Goal: Obtain resource: Obtain resource

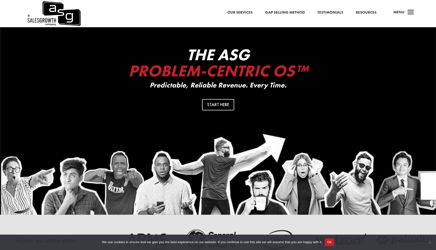
click at [355, 12] on link "Resources" at bounding box center [365, 12] width 21 height 7
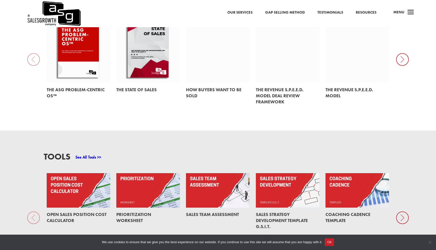
scroll to position [340, 0]
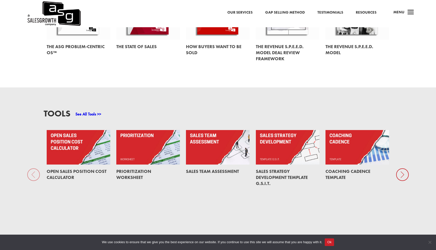
click at [398, 169] on icon at bounding box center [402, 174] width 13 height 13
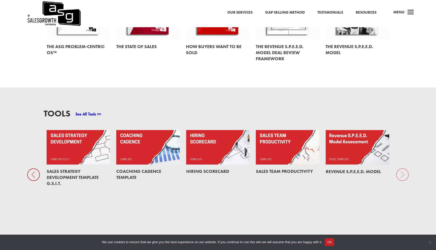
click at [406, 169] on div "Tools See All Tools >> Open Sales Position Cost Calculator Prioritization Works…" at bounding box center [218, 164] width 436 height 154
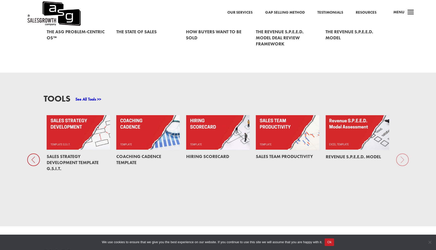
scroll to position [232, 0]
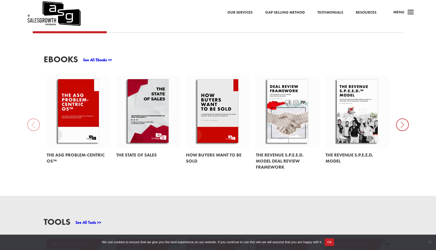
click at [402, 121] on icon at bounding box center [402, 124] width 13 height 13
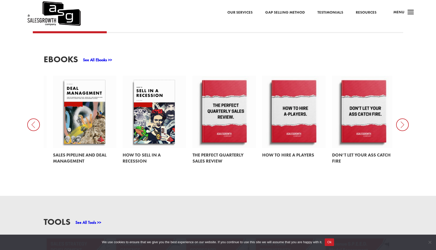
click at [402, 120] on icon at bounding box center [402, 124] width 13 height 13
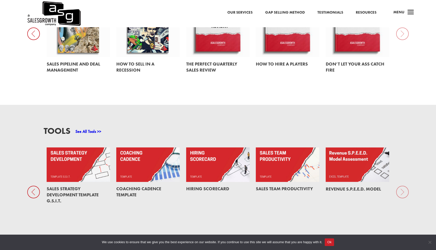
scroll to position [363, 0]
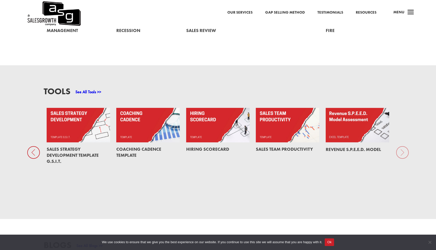
click at [37, 147] on icon at bounding box center [33, 152] width 13 height 13
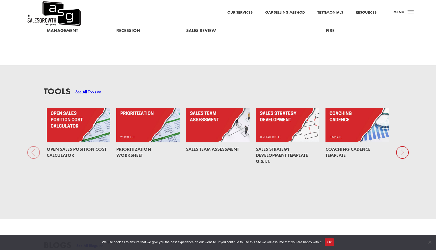
click at [33, 146] on div "Tools See All Tools >> Open Sales Position Cost Calculator Prioritization Works…" at bounding box center [218, 142] width 436 height 154
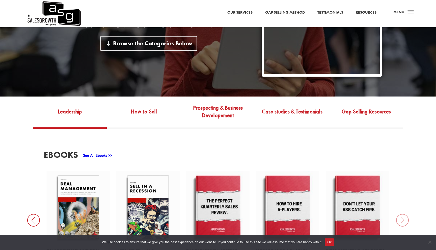
scroll to position [135, 0]
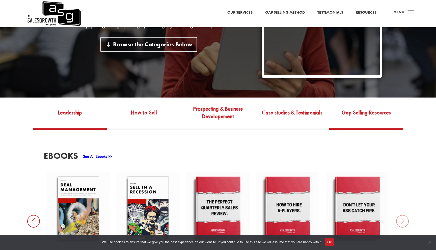
click at [369, 105] on link "Gap Selling Resources" at bounding box center [366, 116] width 74 height 24
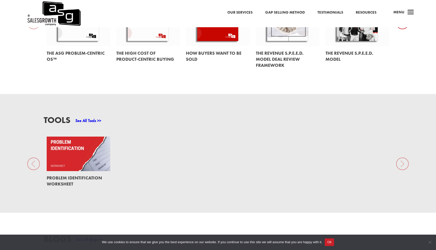
scroll to position [368, 0]
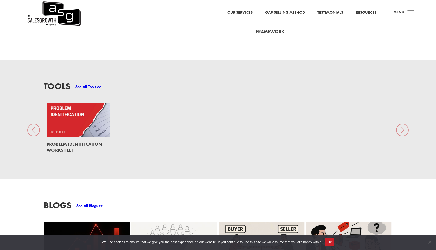
click at [101, 125] on link at bounding box center [78, 120] width 63 height 35
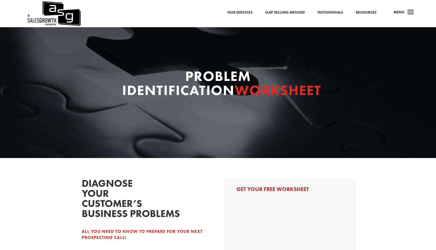
select select "C-Level (CRO, CSO, etc)"
select select "Just Me"
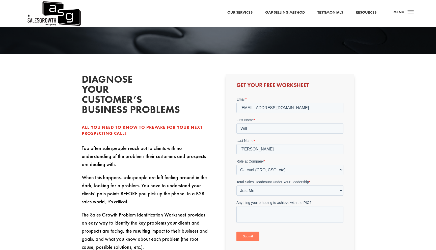
scroll to position [119, 0]
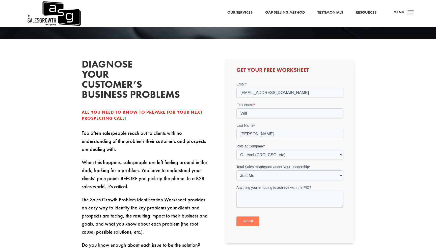
click at [256, 220] on input "Submit" at bounding box center [247, 221] width 23 height 10
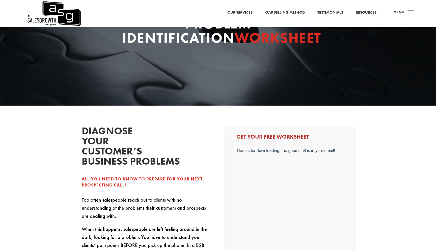
scroll to position [17, 0]
